Goal: Navigation & Orientation: Understand site structure

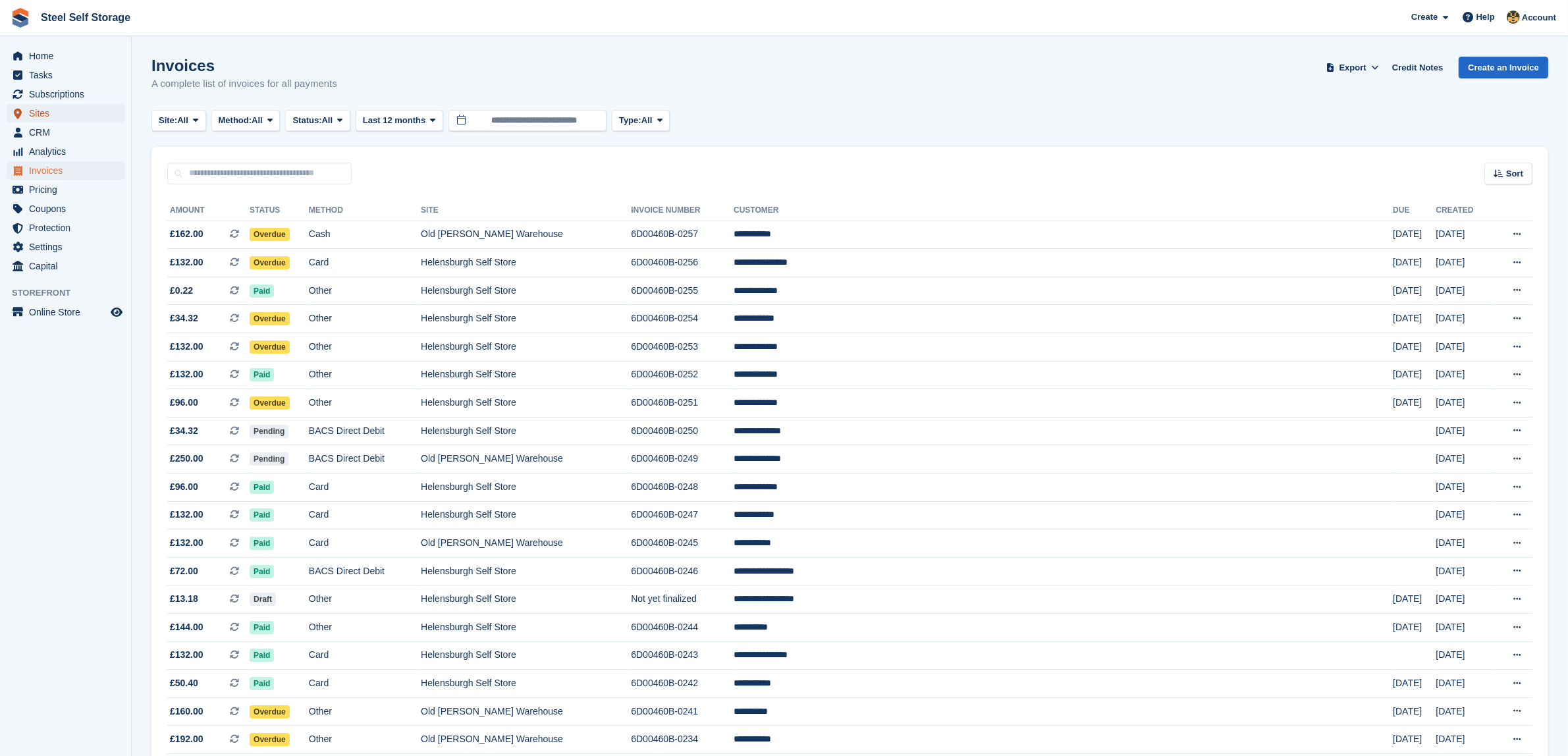
click at [70, 120] on span "Sites" at bounding box center [69, 113] width 79 height 19
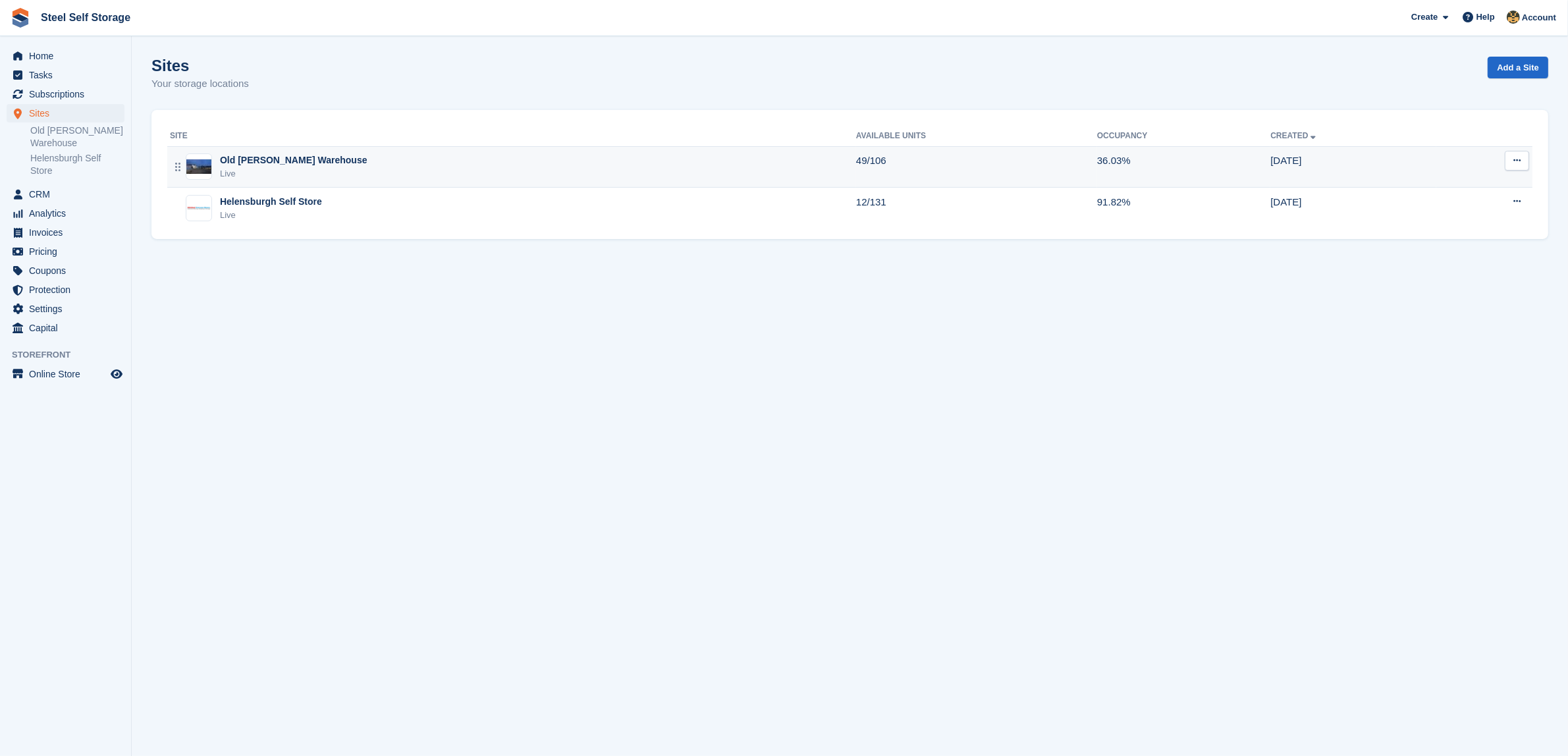
click at [326, 165] on div "Old Kilpatrick Warehouse Live" at bounding box center [513, 167] width 686 height 27
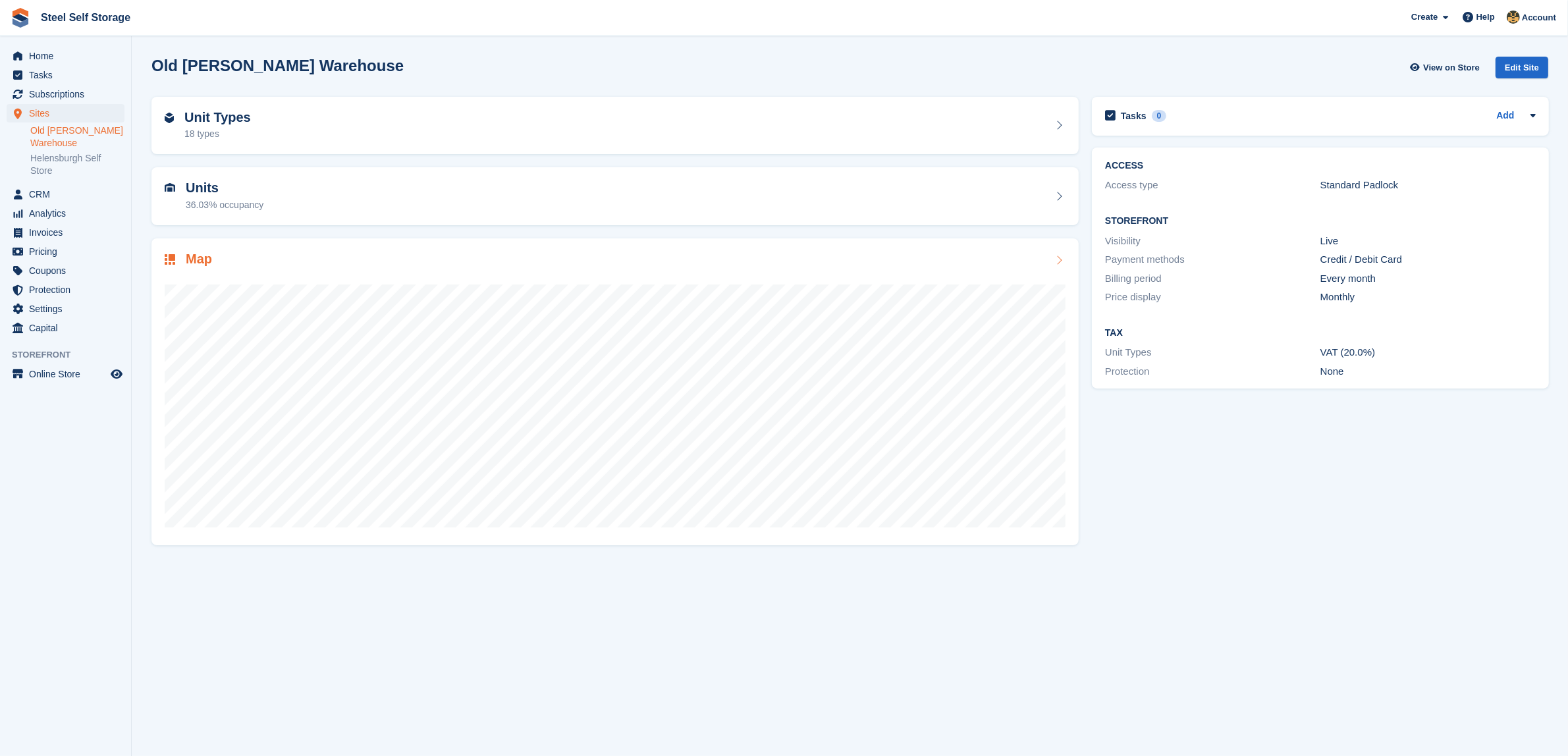
click at [227, 257] on div "Map" at bounding box center [615, 260] width 901 height 18
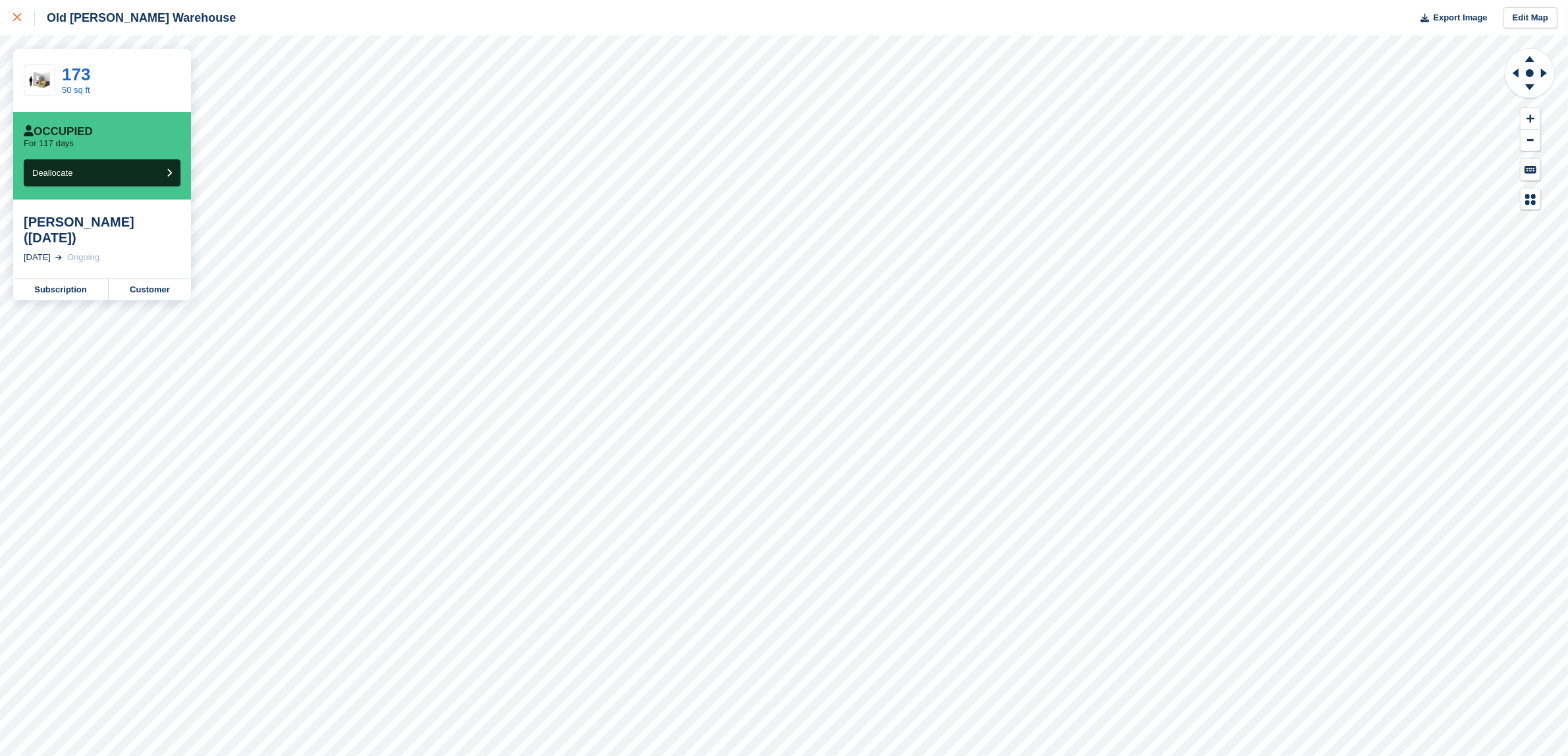
click at [19, 17] on icon at bounding box center [17, 17] width 8 height 8
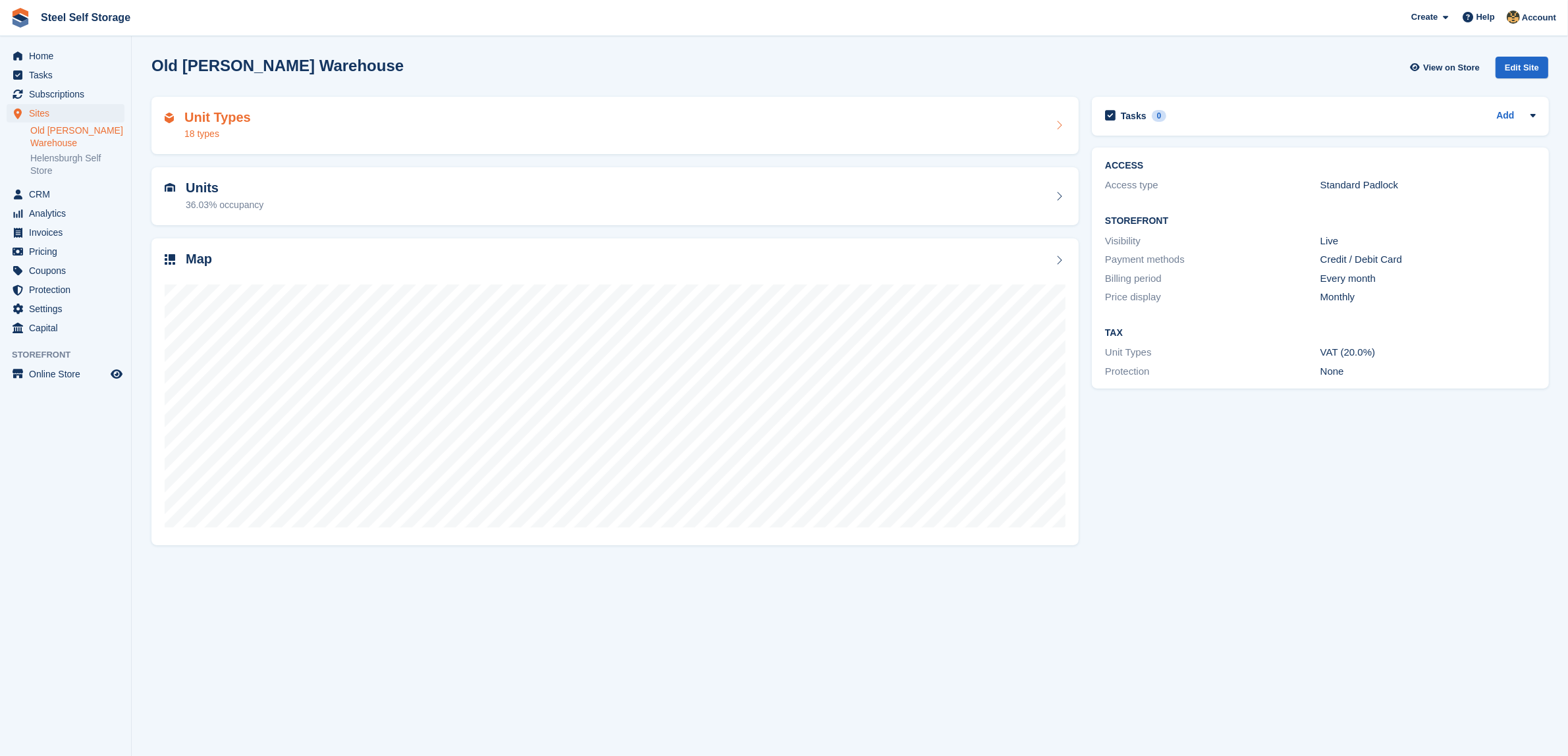
click at [248, 130] on div "Unit Types 18 types" at bounding box center [615, 125] width 901 height 31
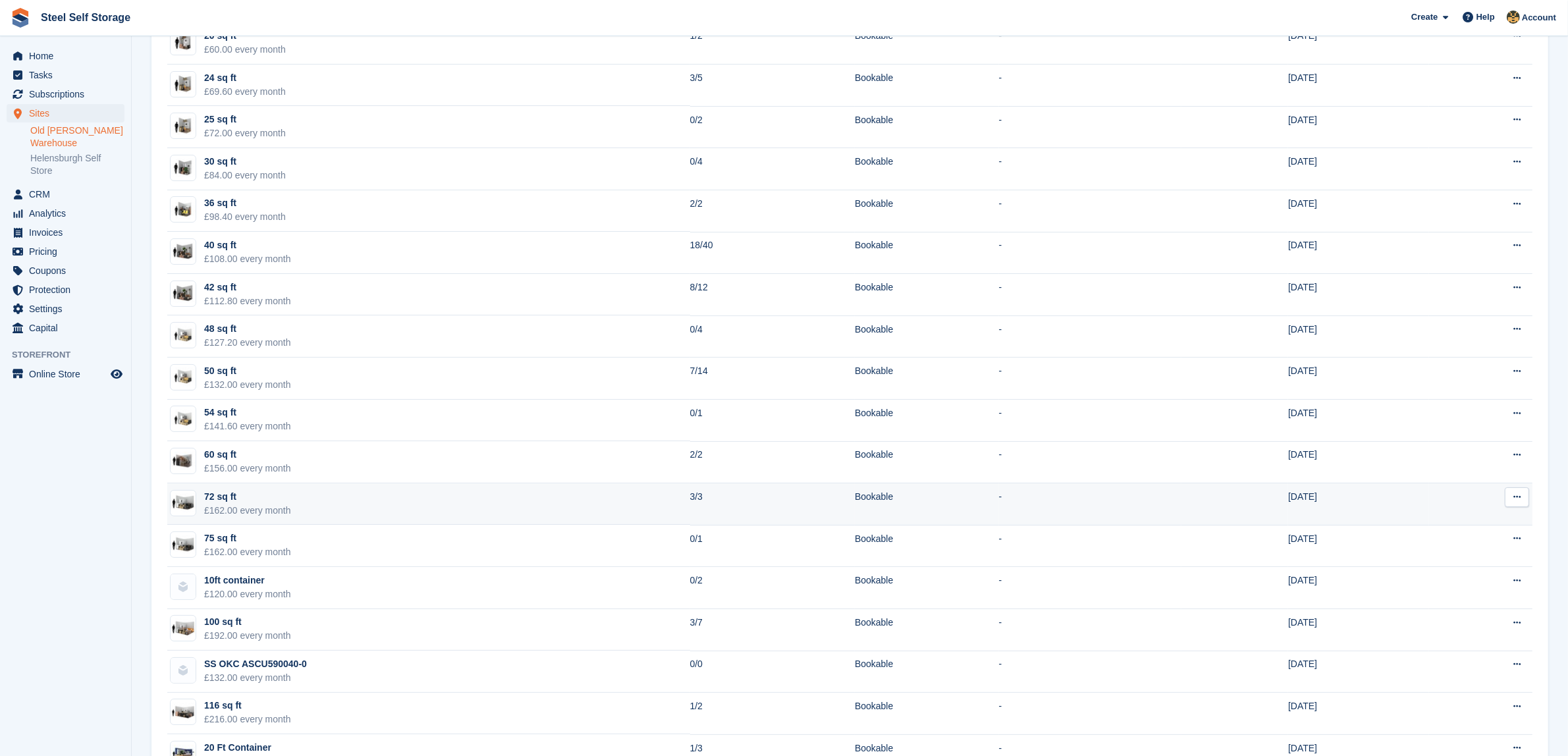
scroll to position [163, 0]
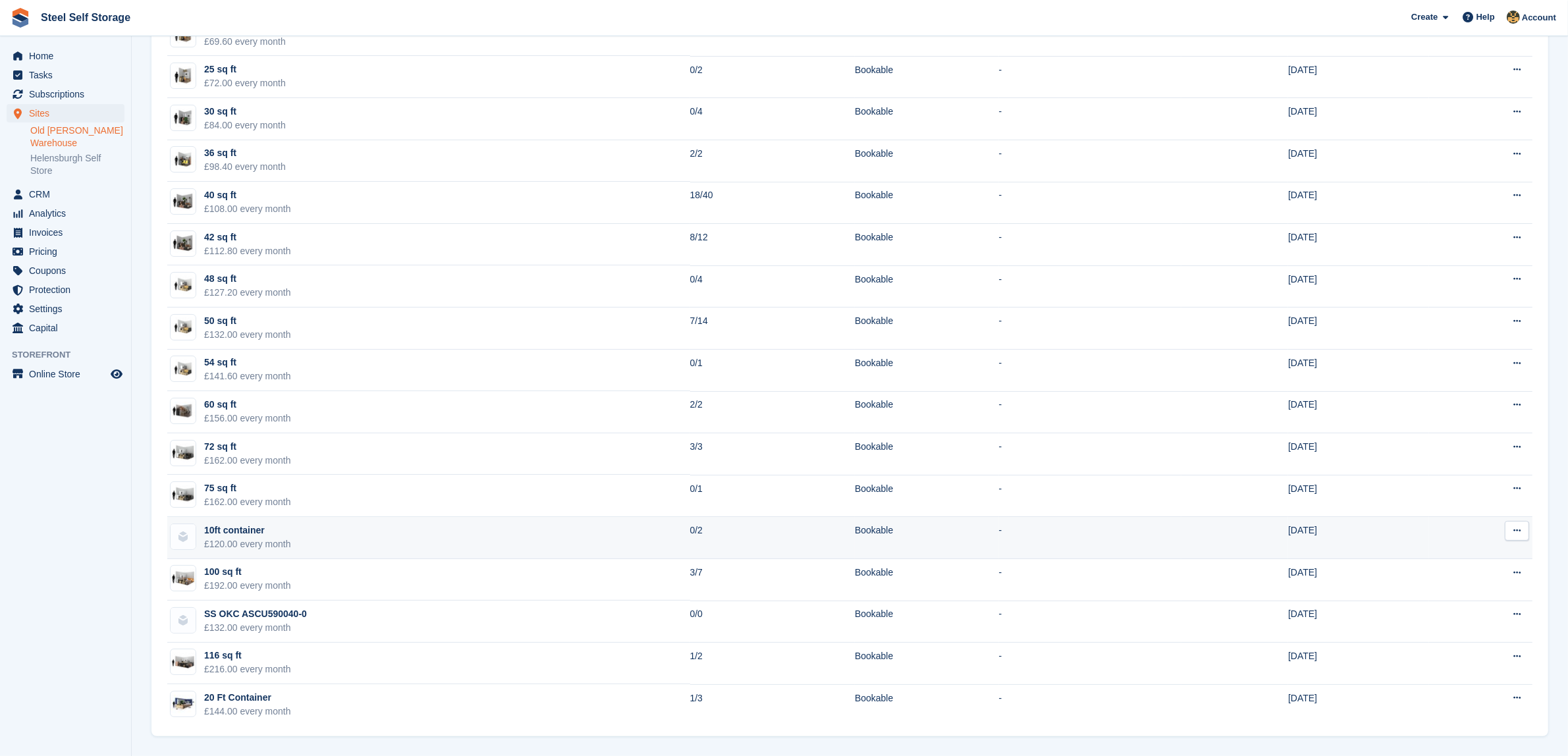
click at [368, 540] on td "10ft container £120.00 every month" at bounding box center [428, 537] width 523 height 42
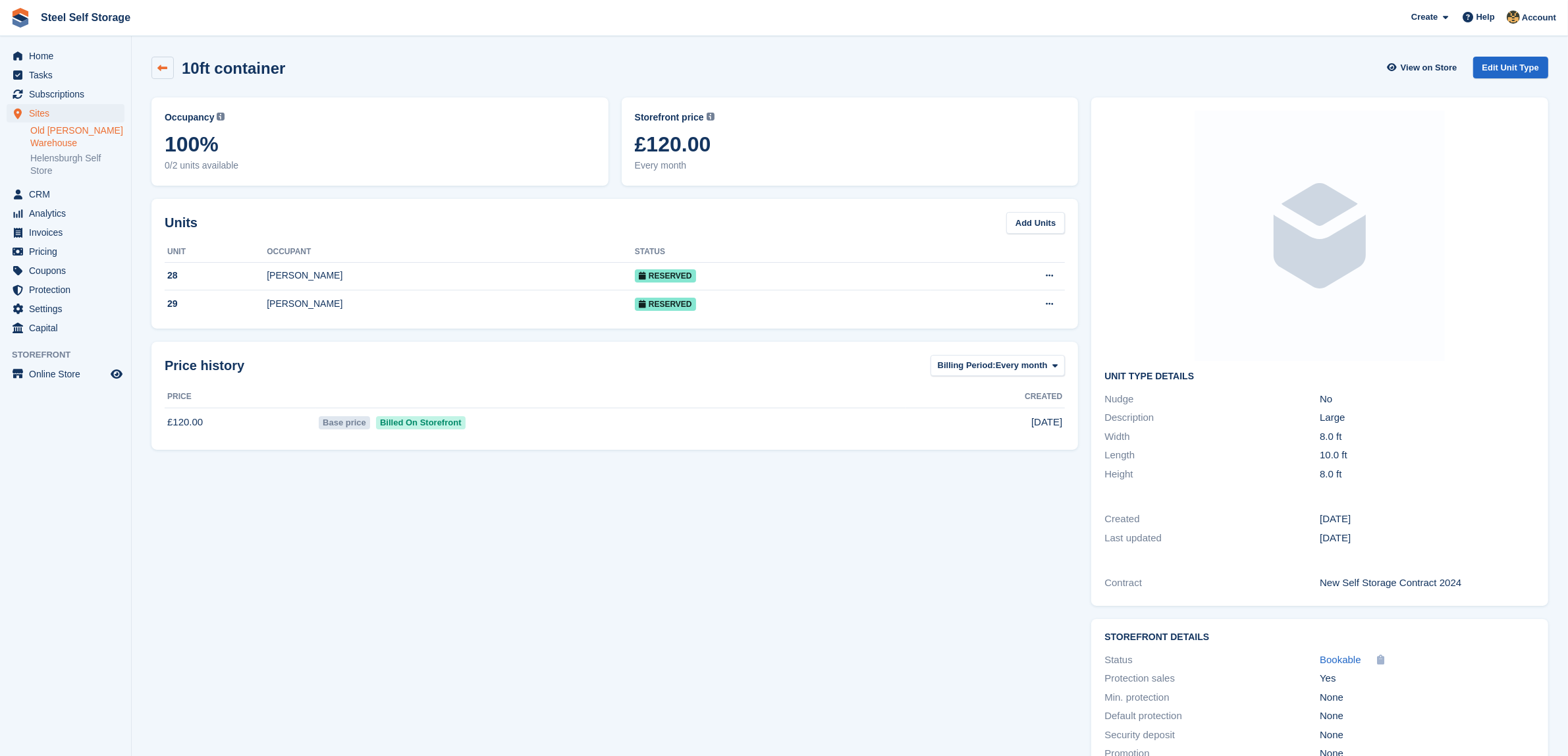
click at [162, 64] on icon at bounding box center [162, 68] width 10 height 10
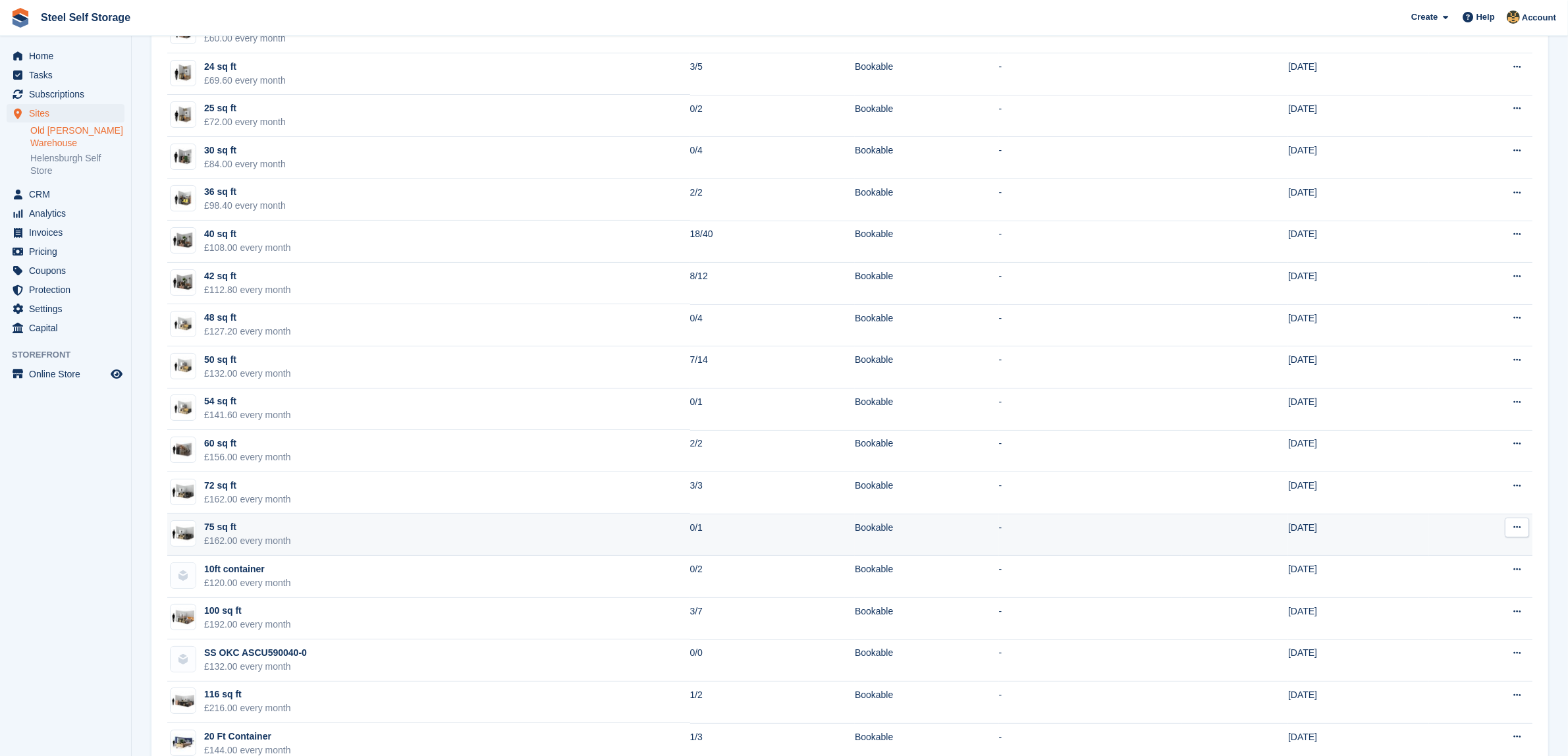
scroll to position [163, 0]
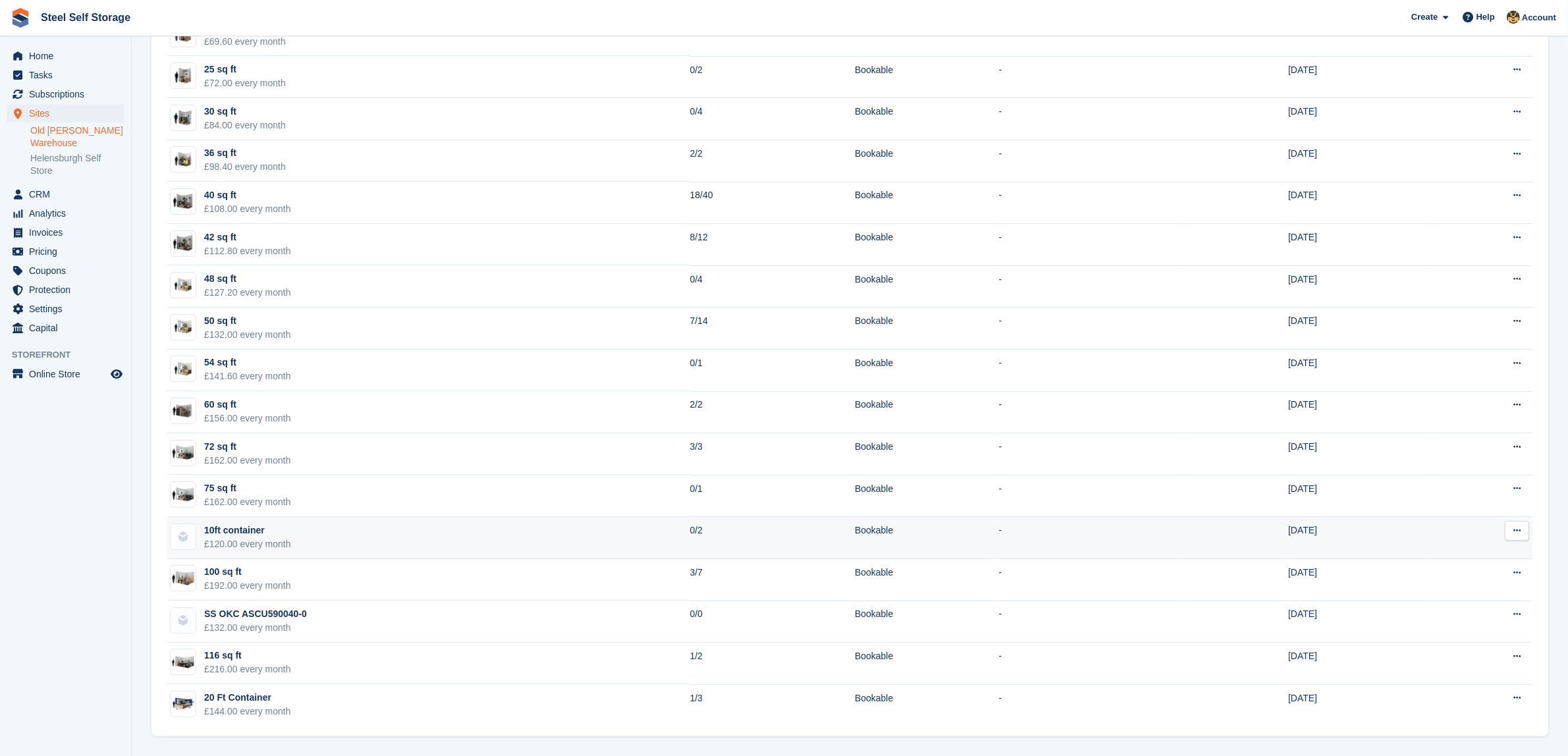
click at [459, 537] on td "10ft container £120.00 every month" at bounding box center [428, 537] width 523 height 42
